Goal: Check status: Check status

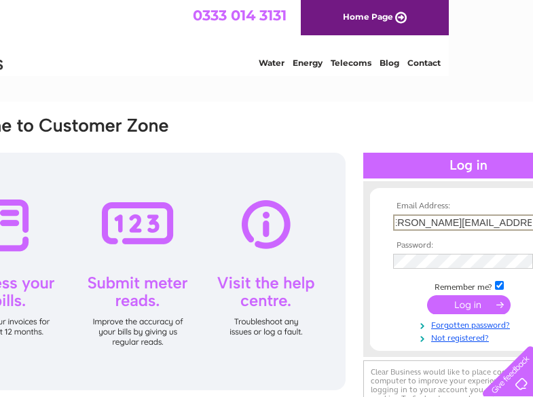
scroll to position [0, 27]
type input "joyce.richardson@quantumclean.com"
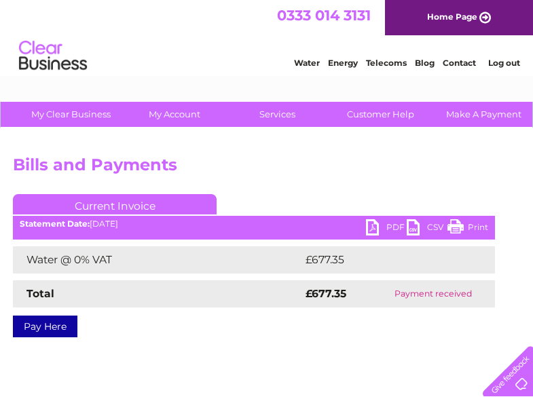
scroll to position [0, 139]
